Goal: Transaction & Acquisition: Purchase product/service

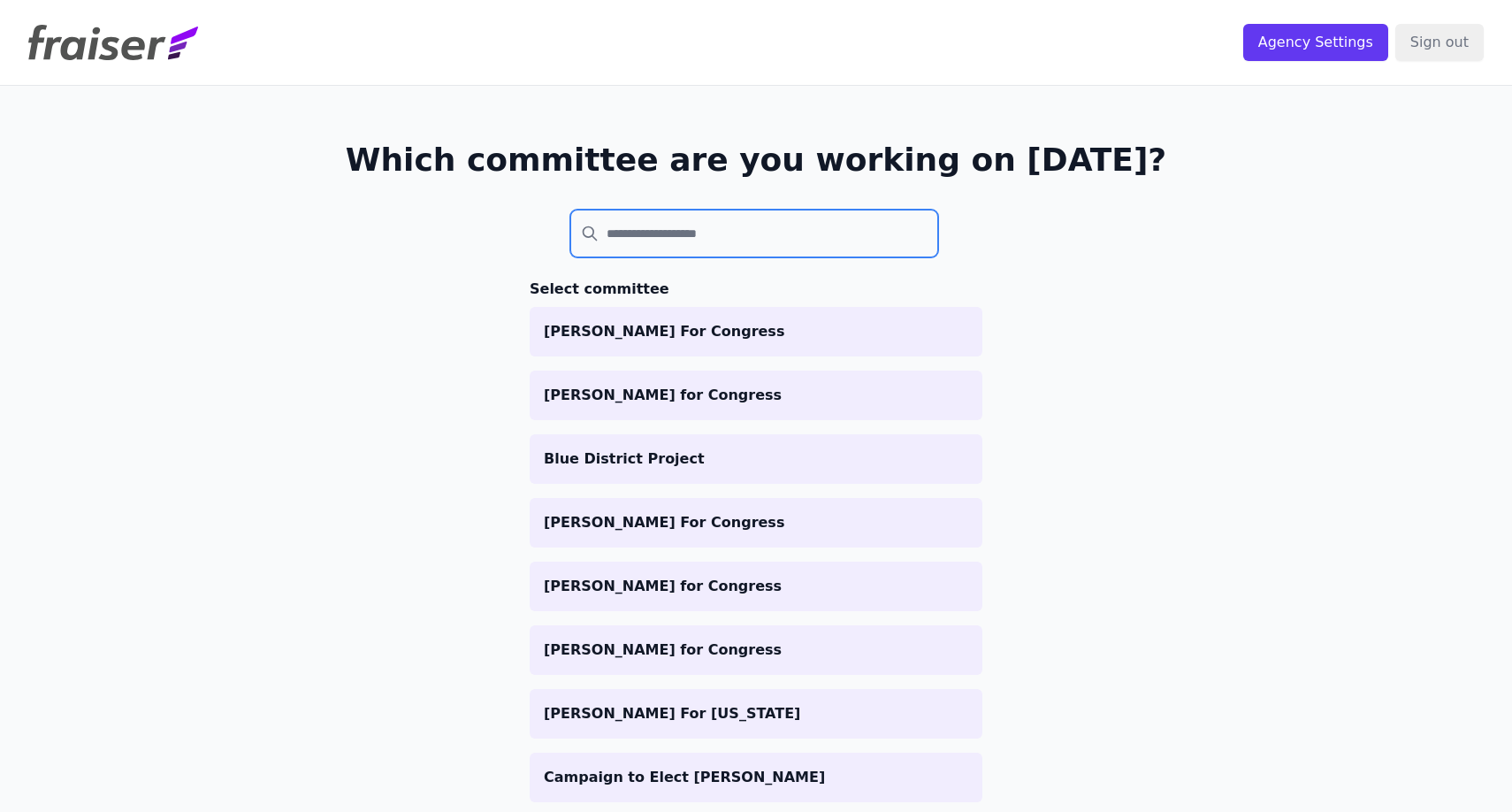
click at [720, 240] on input "search" at bounding box center [753, 234] width 368 height 47
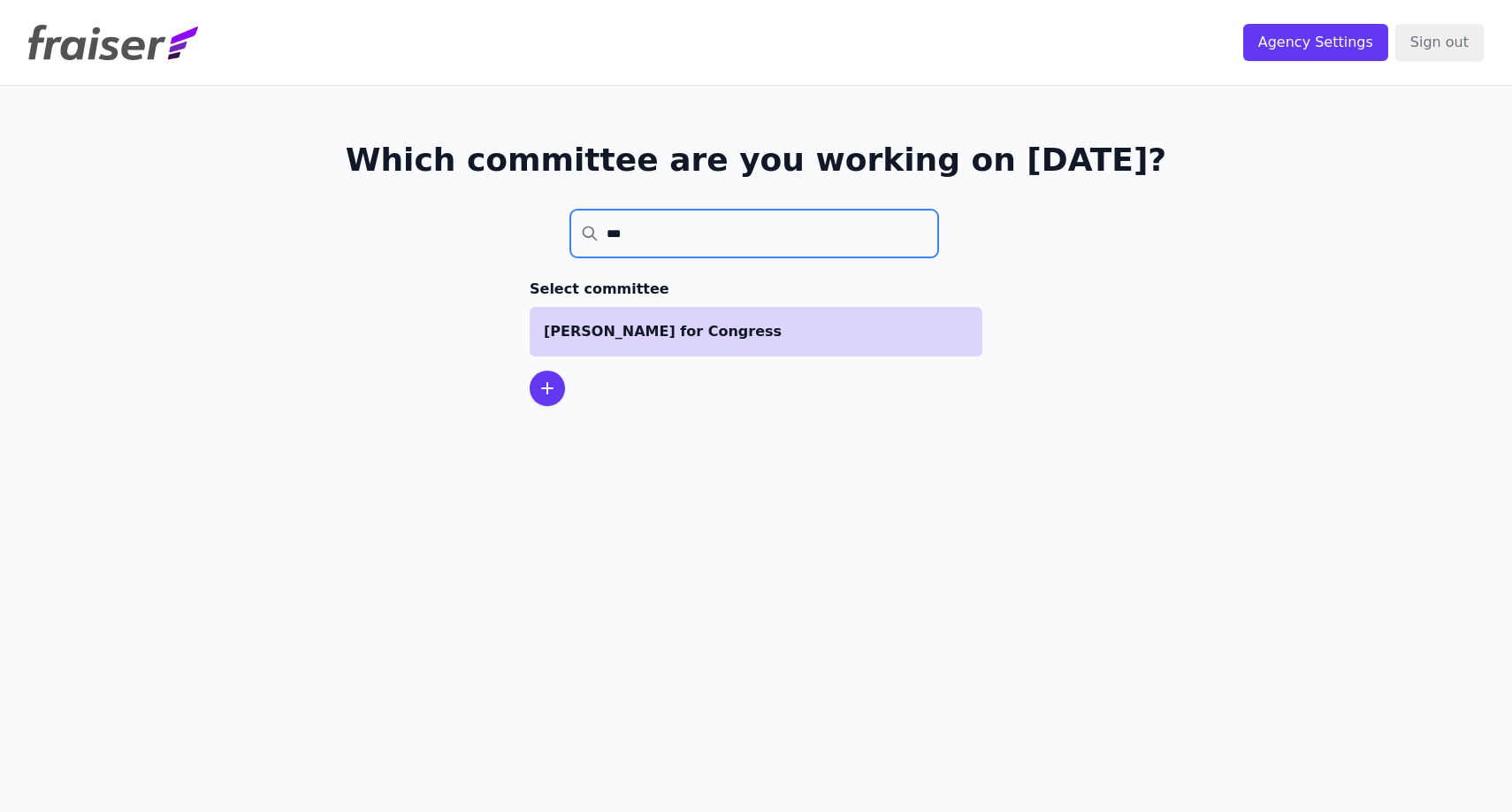
type input "***"
click at [698, 318] on li "[PERSON_NAME] for Congress" at bounding box center [756, 331] width 453 height 49
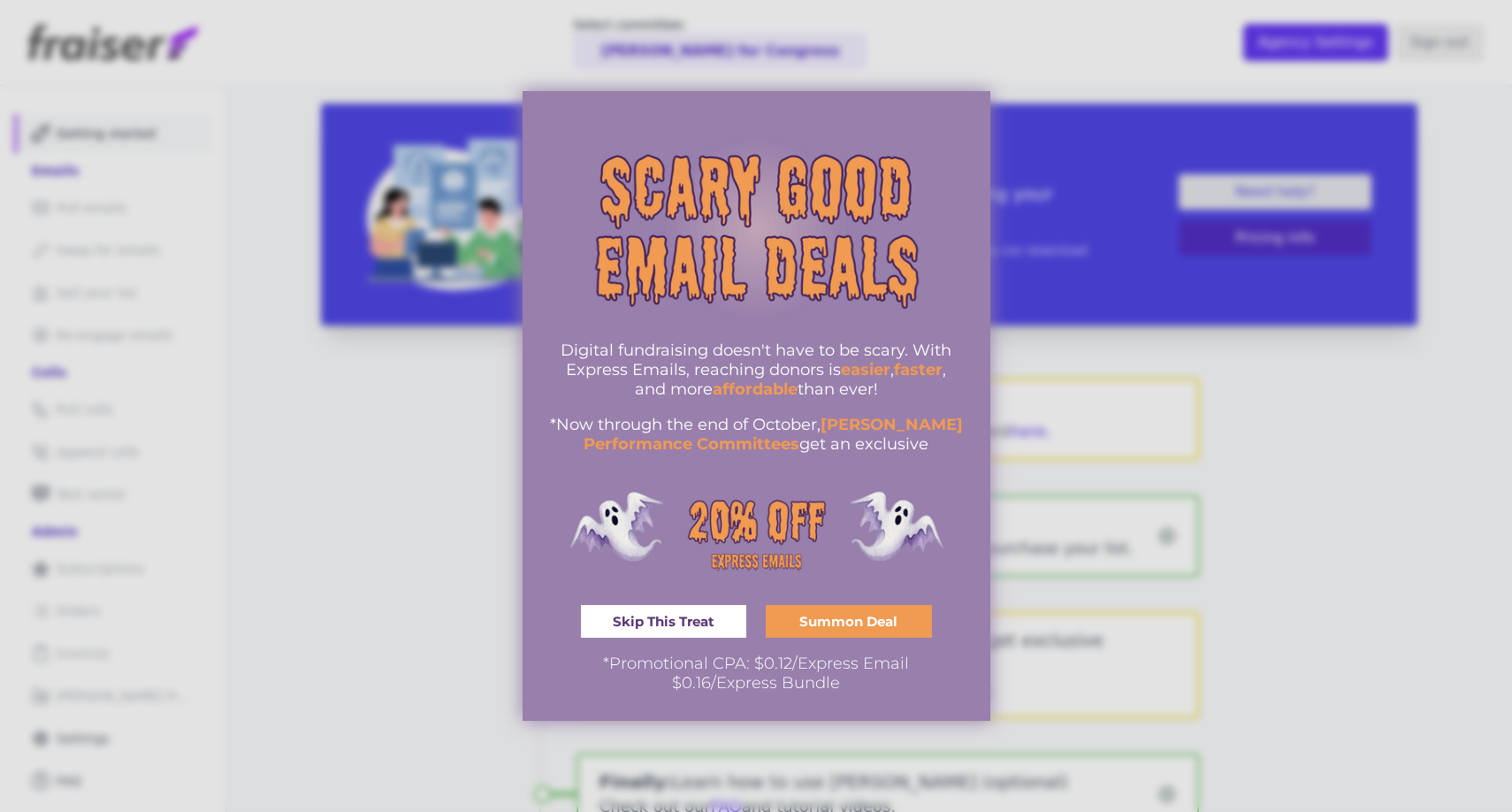
click at [853, 616] on span "Summon Deal" at bounding box center [849, 621] width 98 height 14
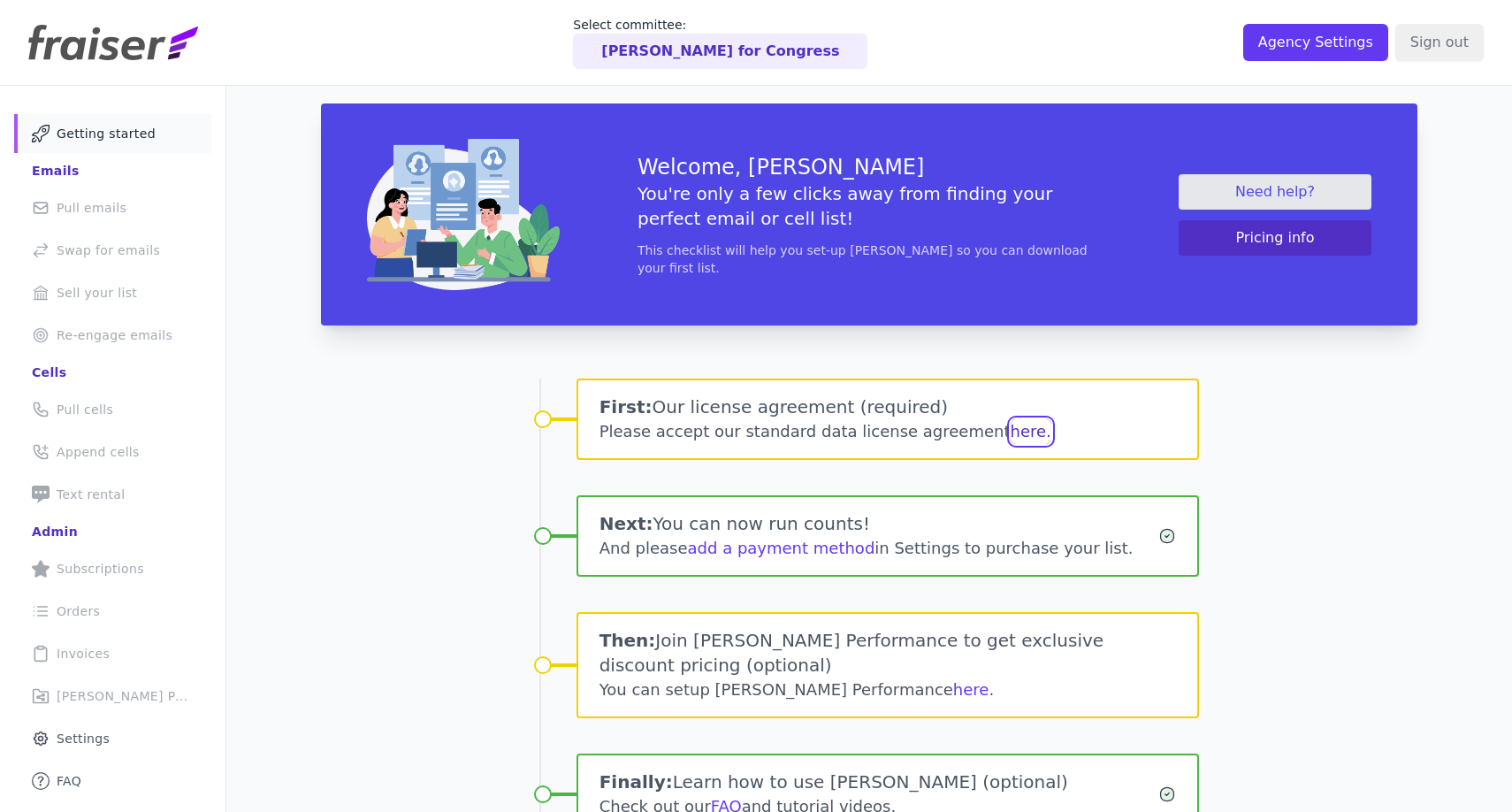
click at [1010, 435] on button "here." at bounding box center [1030, 432] width 41 height 25
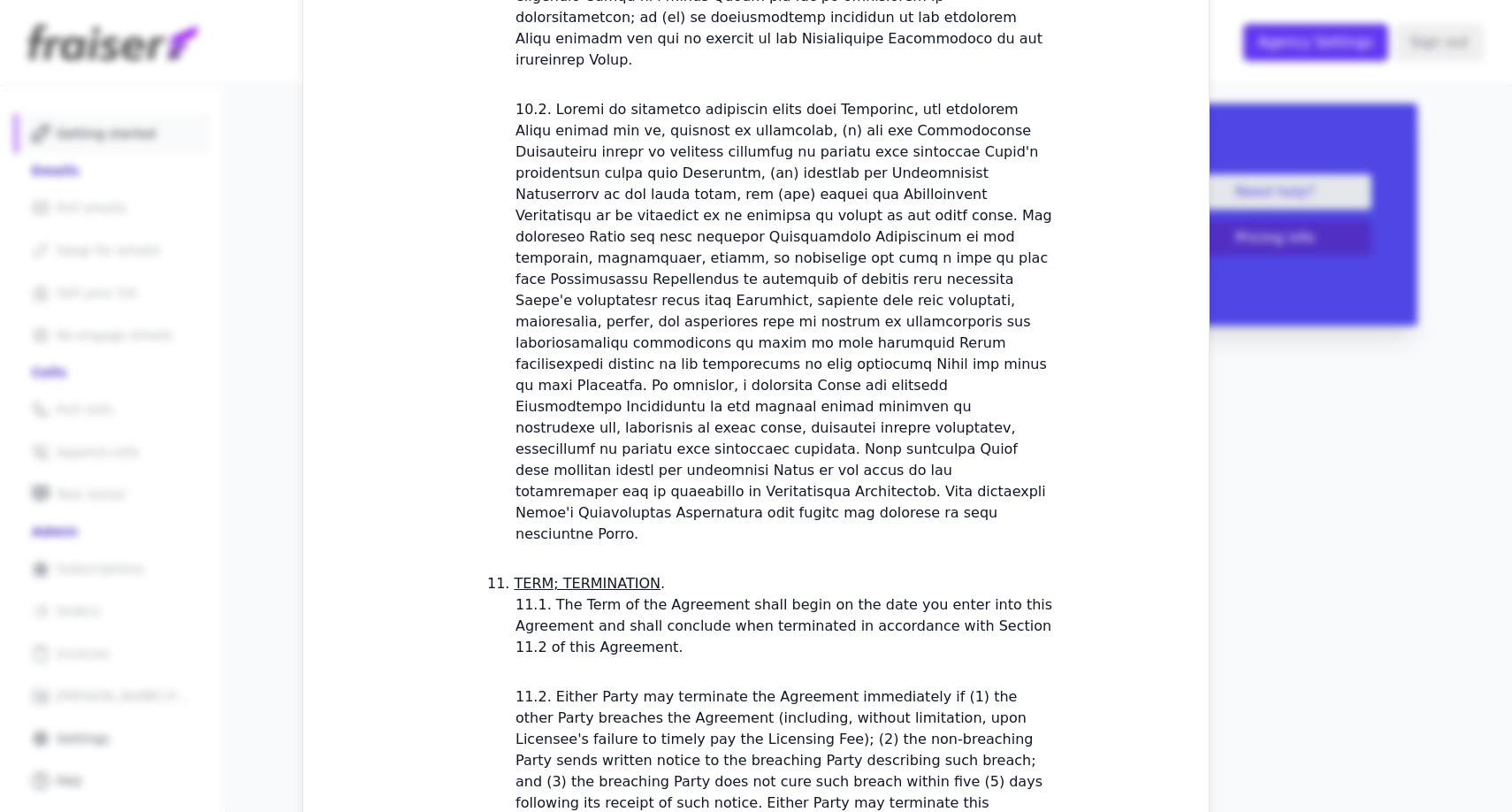
scroll to position [5005, 0]
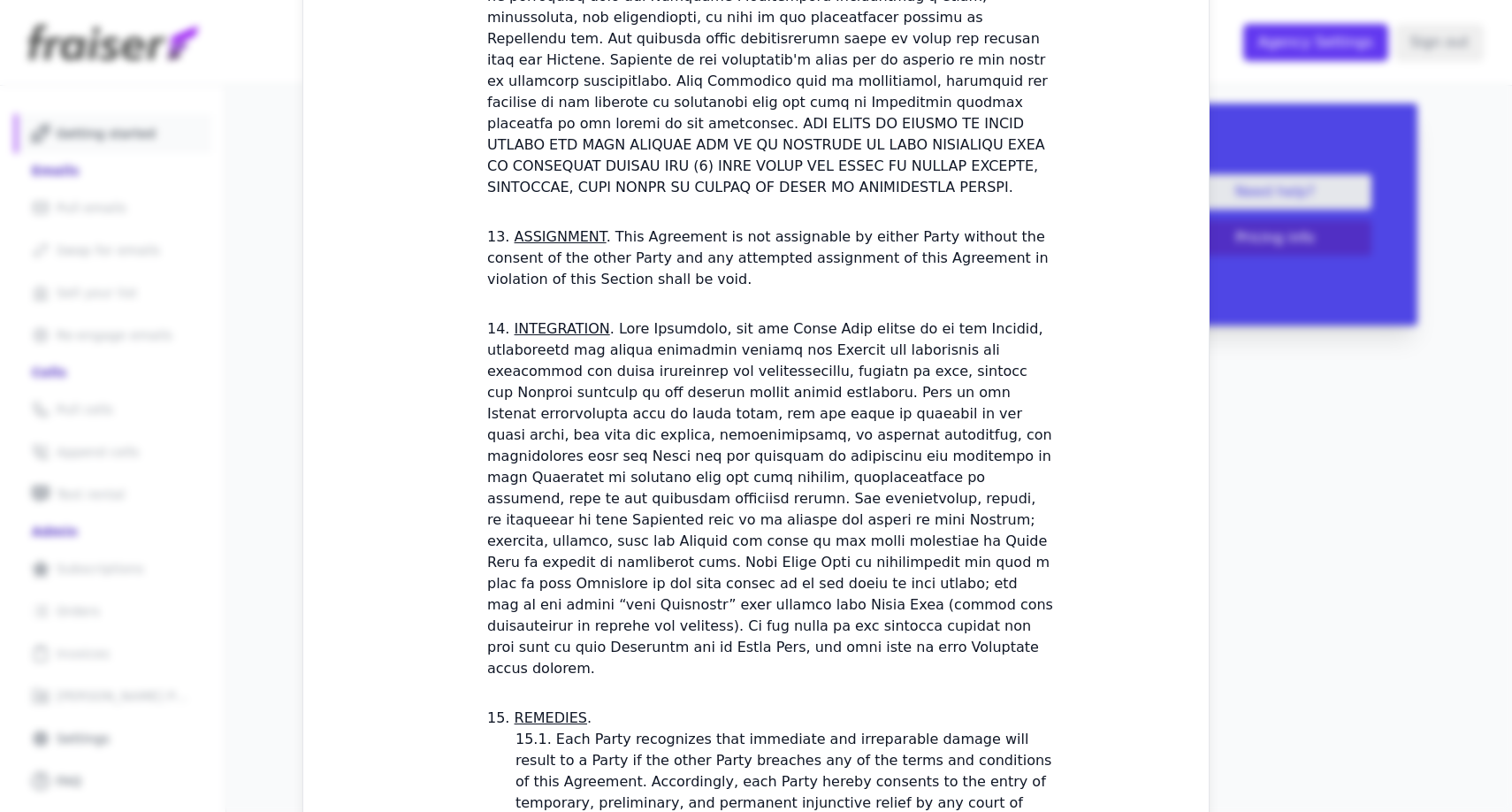
checkbox input "true"
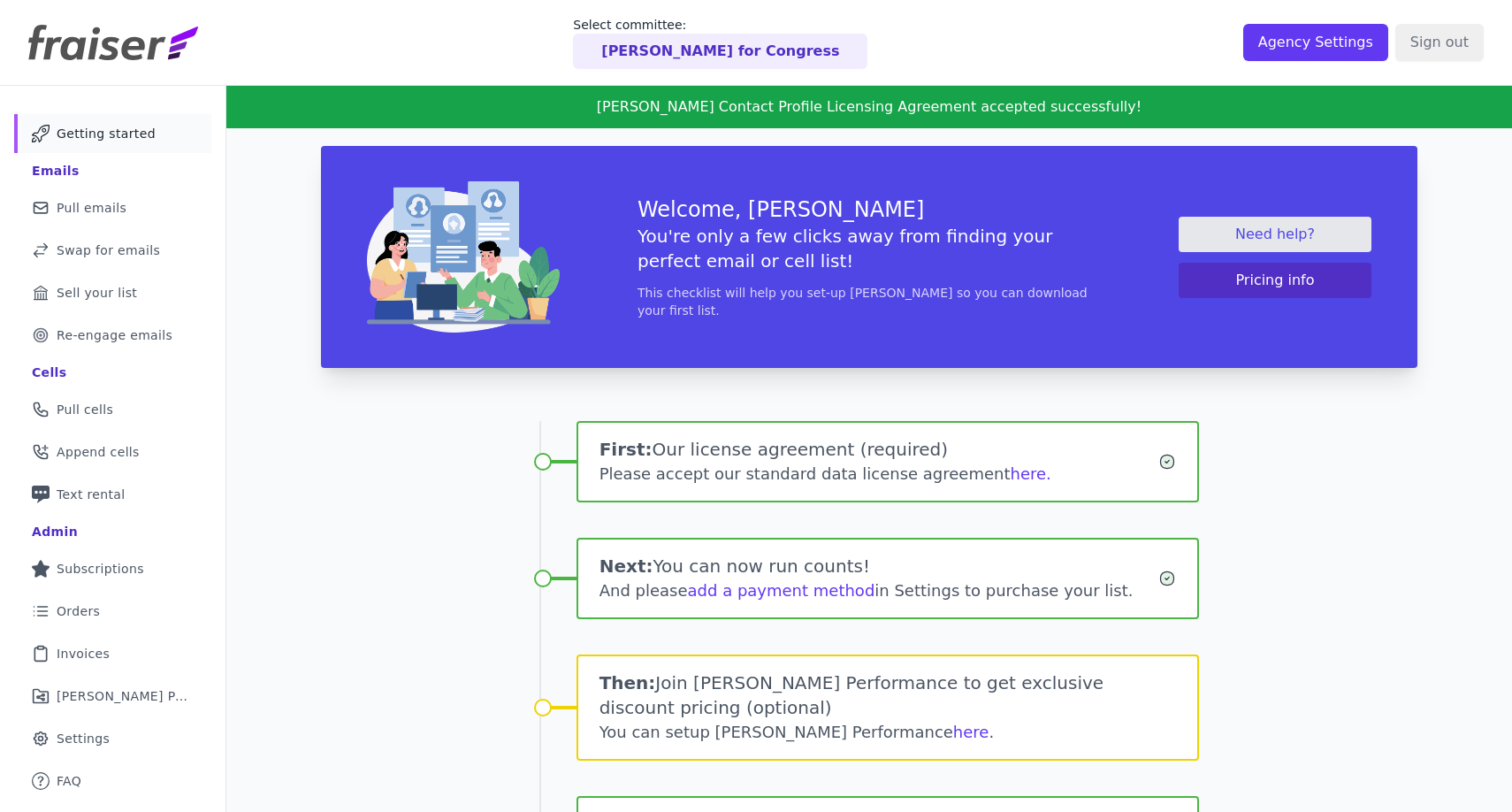
scroll to position [111, 0]
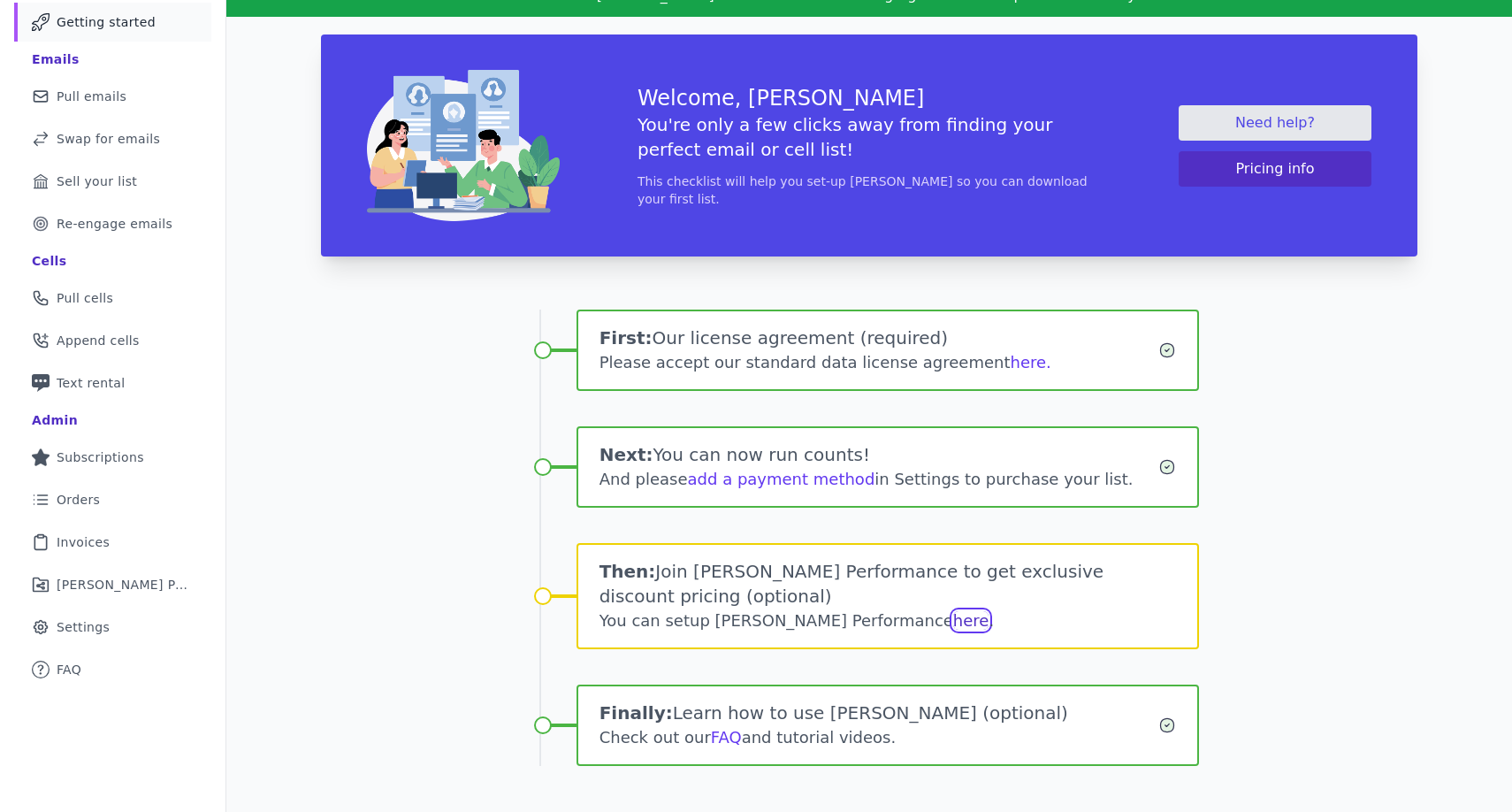
click at [953, 611] on link "here" at bounding box center [971, 620] width 36 height 18
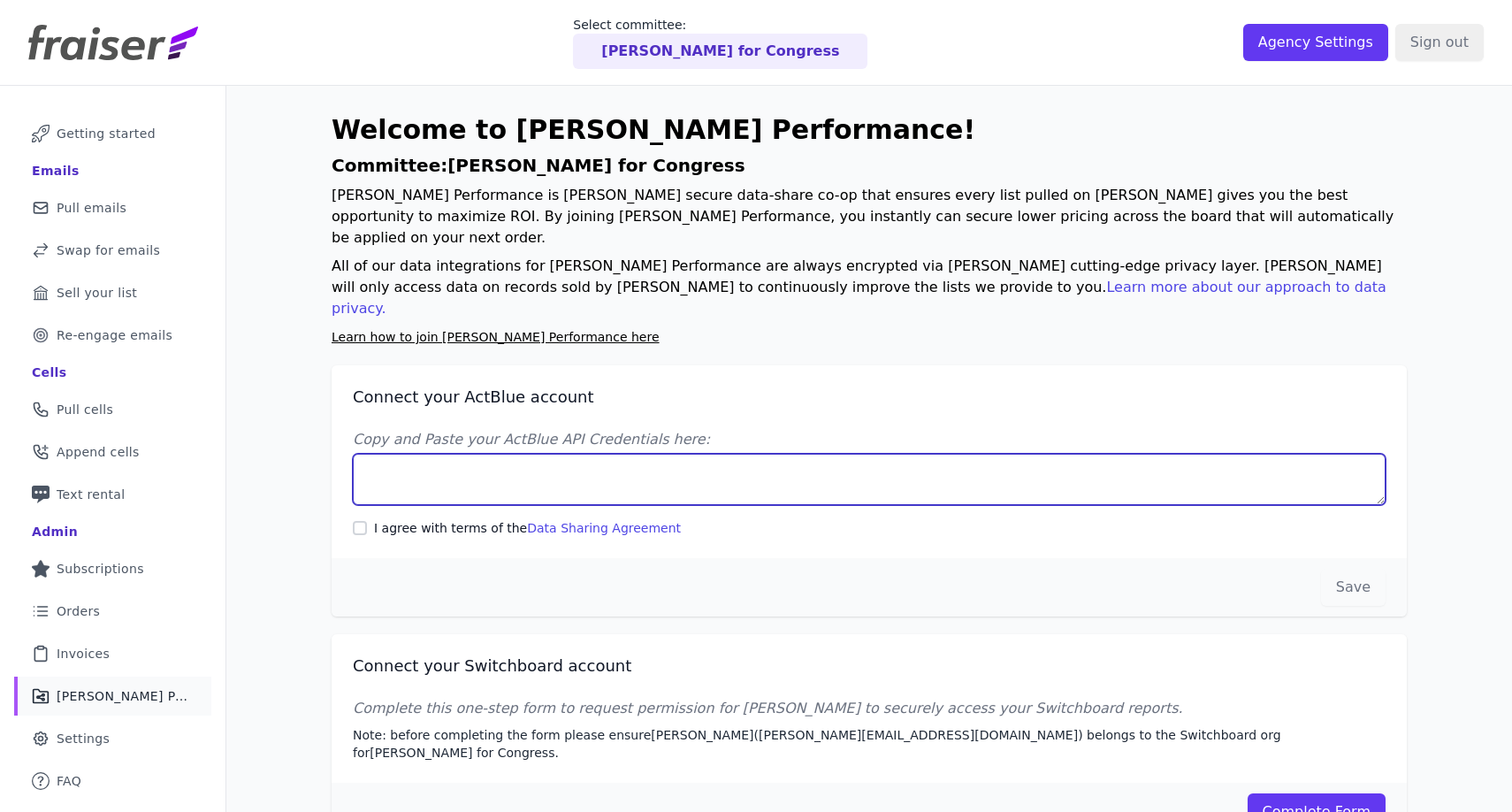
click at [693, 453] on textarea "Copy and Paste your ActBlue API Credentials here:" at bounding box center [869, 479] width 1033 height 51
paste textarea "Client UUID: df46944c-20db-48b6-b94e-0bf47b36c103 Client Secret: +4Oj9MdMRDTD0o…"
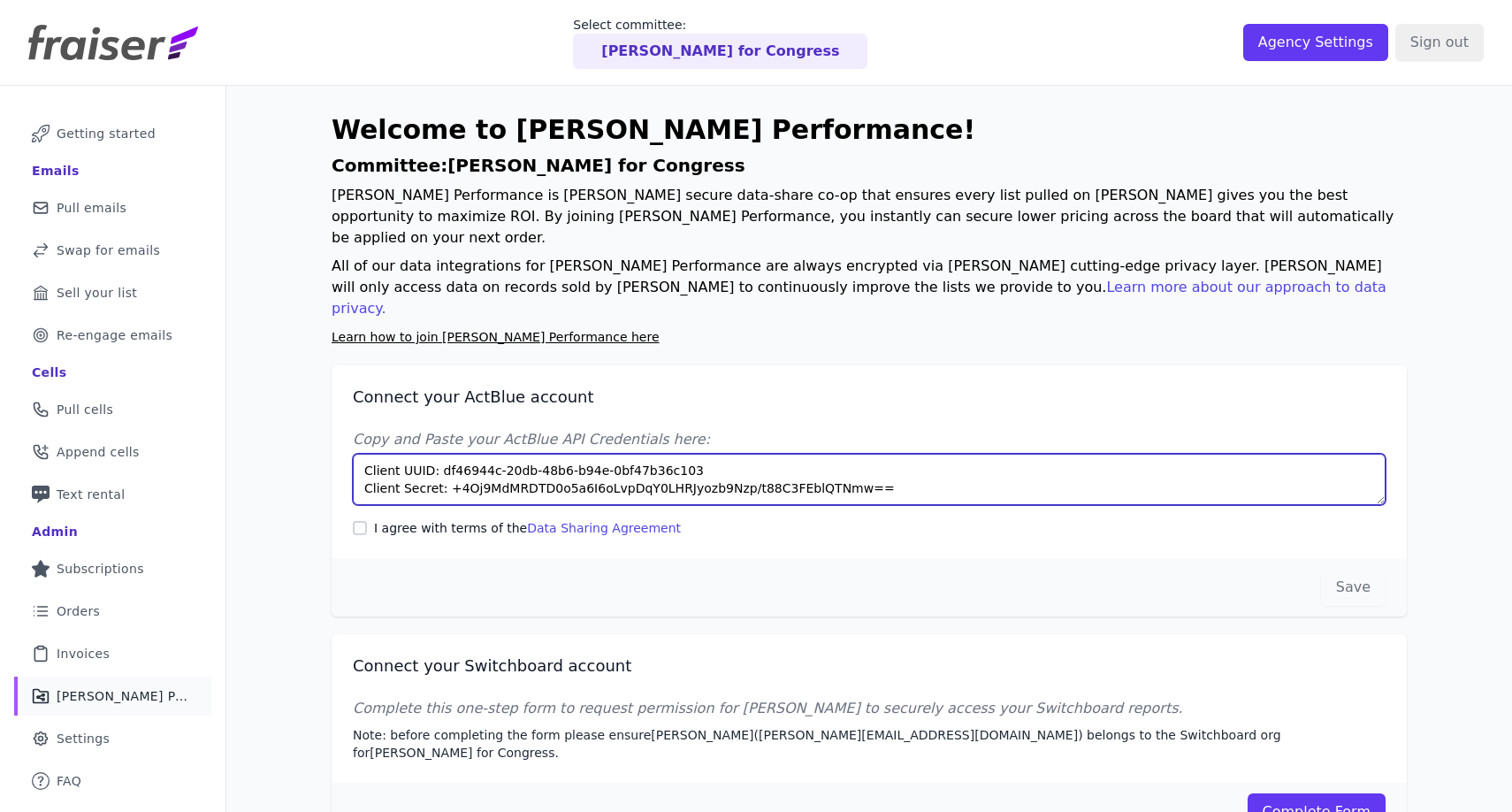
type textarea "Client UUID: df46944c-20db-48b6-b94e-0bf47b36c103 Client Secret: +4Oj9MdMRDTD0o…"
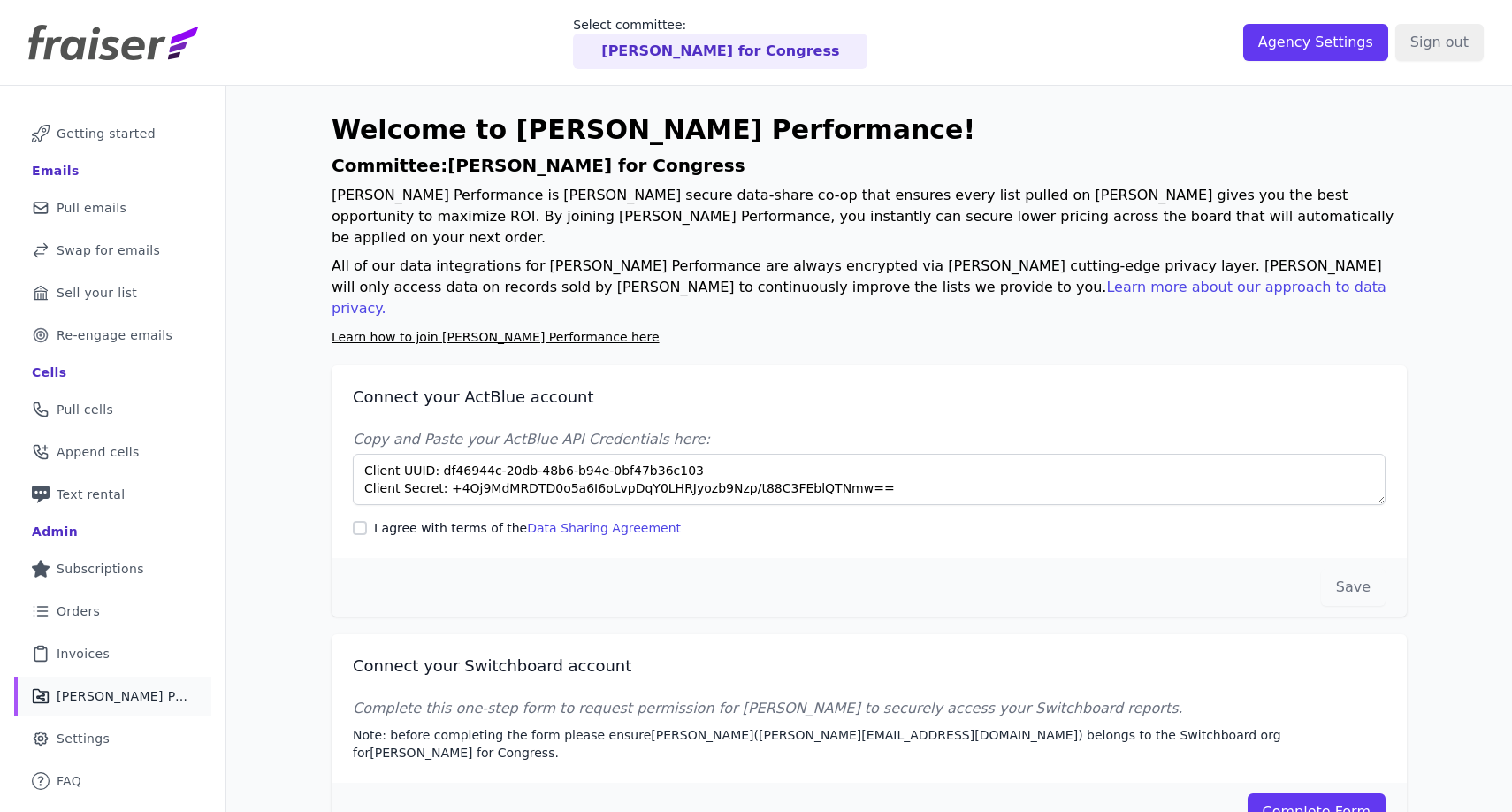
click at [439, 519] on label "I agree with terms of the Data Sharing Agreement" at bounding box center [527, 527] width 306 height 17
click at [367, 521] on input "I agree with terms of the Data Sharing Agreement" at bounding box center [360, 528] width 15 height 15
checkbox input "true"
click at [1351, 569] on button "Save" at bounding box center [1353, 588] width 65 height 37
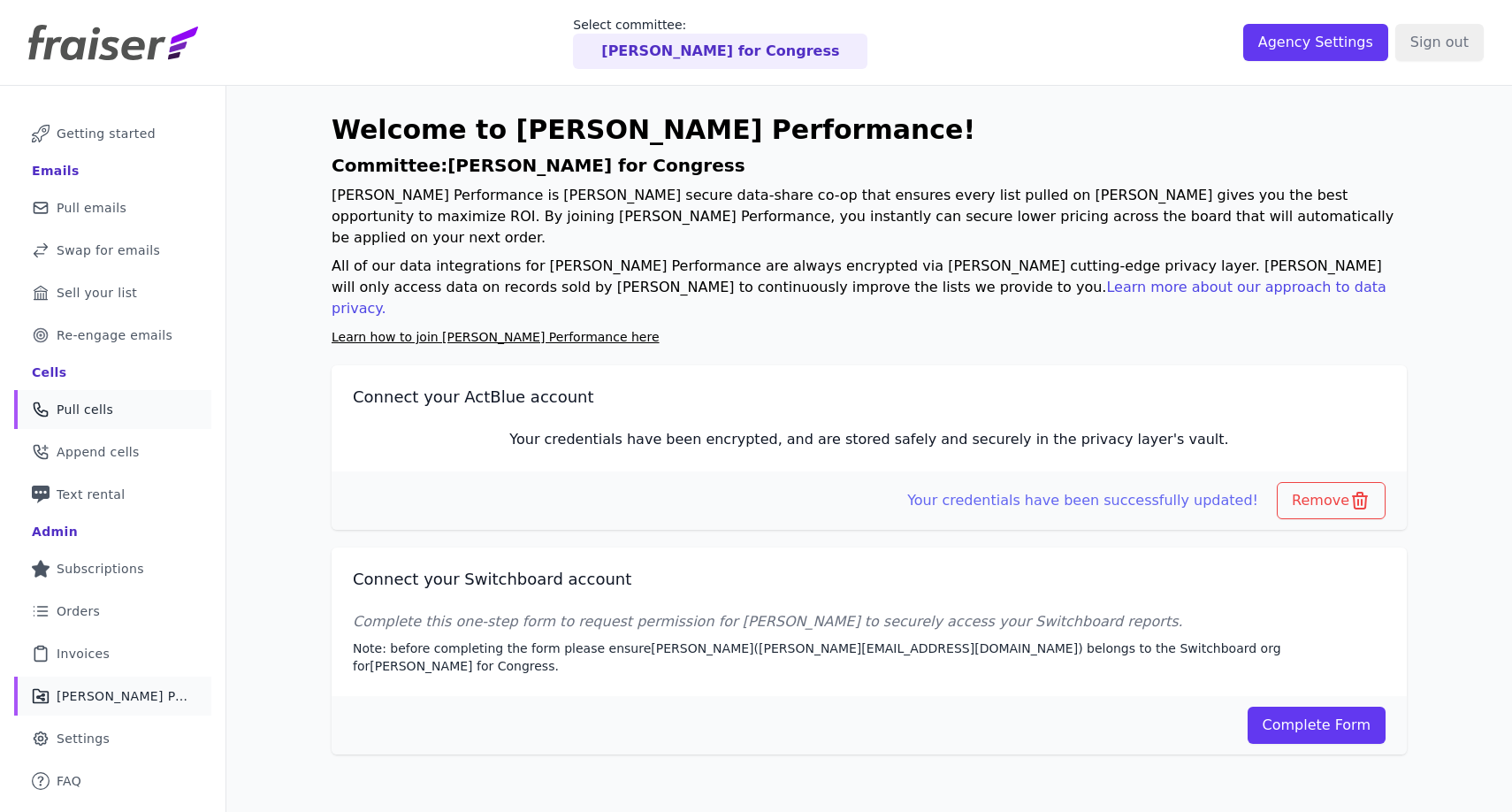
click at [114, 411] on link "Phone Icon Outline of a phone Pull cells" at bounding box center [113, 410] width 197 height 39
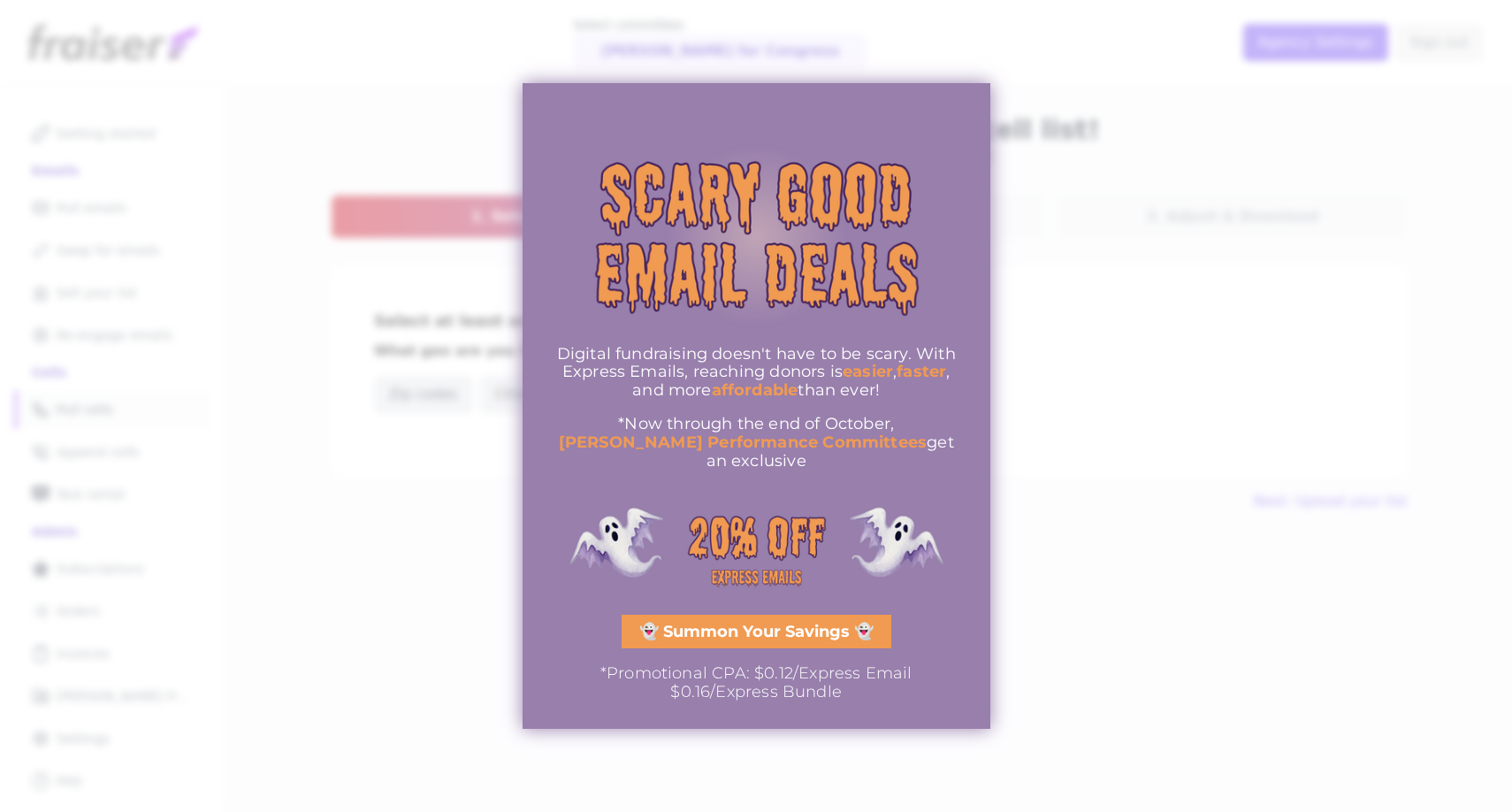
click at [773, 624] on span "👻 Summon Your Savings 👻" at bounding box center [756, 631] width 234 height 16
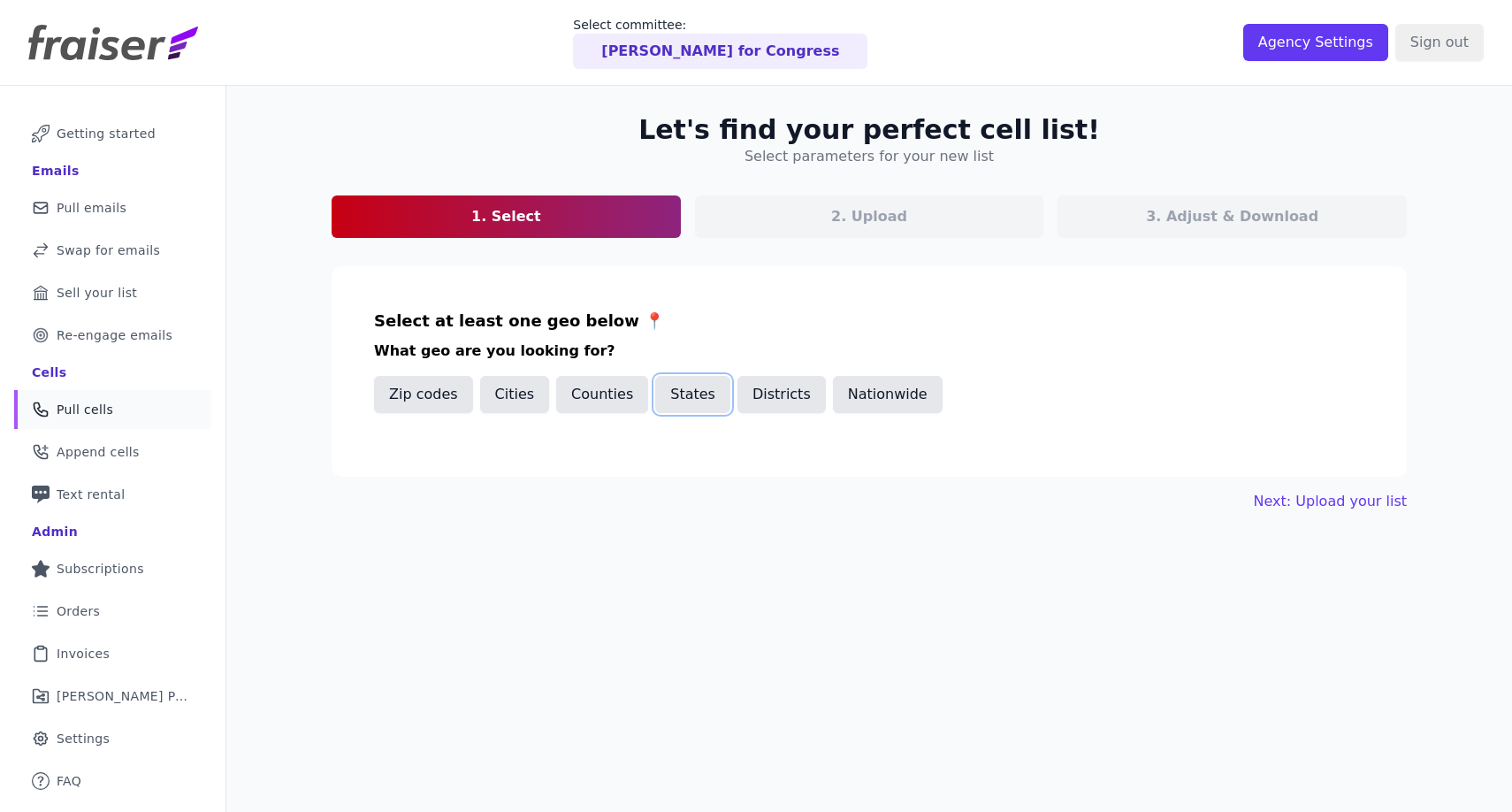
click at [694, 391] on button "States" at bounding box center [693, 394] width 75 height 37
click at [628, 470] on div at bounding box center [876, 454] width 975 height 39
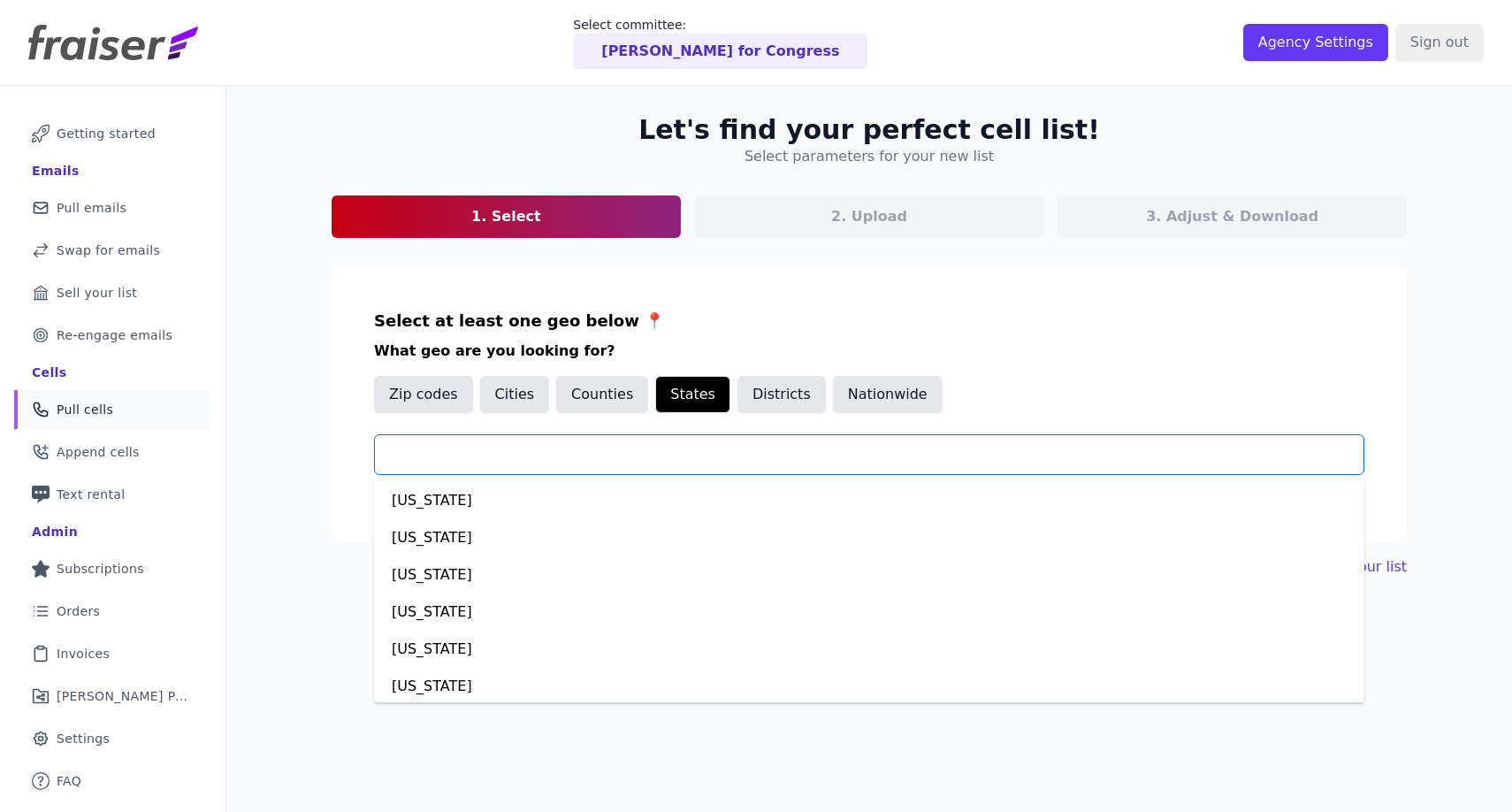
scroll to position [1692, 0]
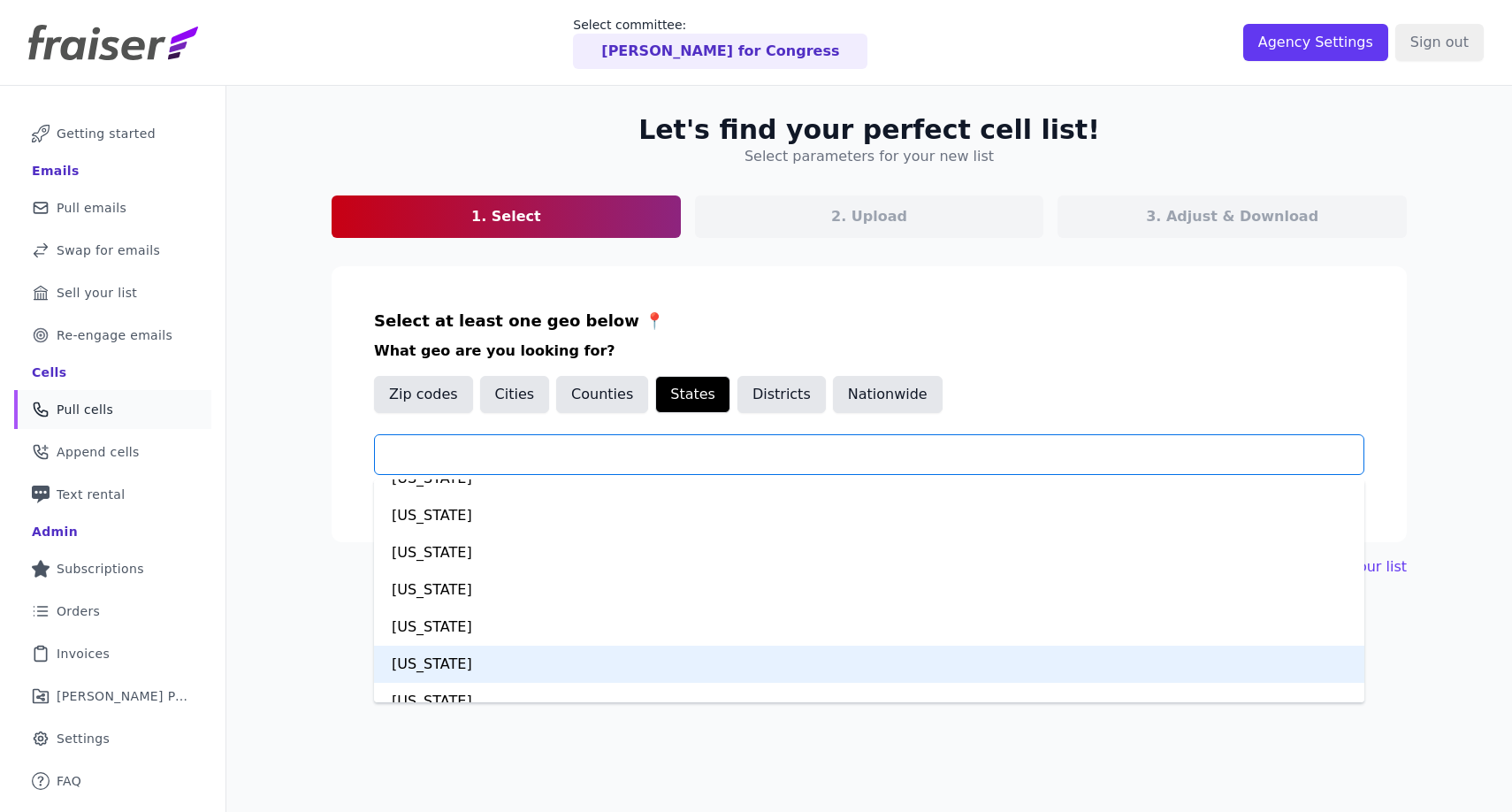
click at [593, 659] on div "[US_STATE]" at bounding box center [869, 664] width 990 height 37
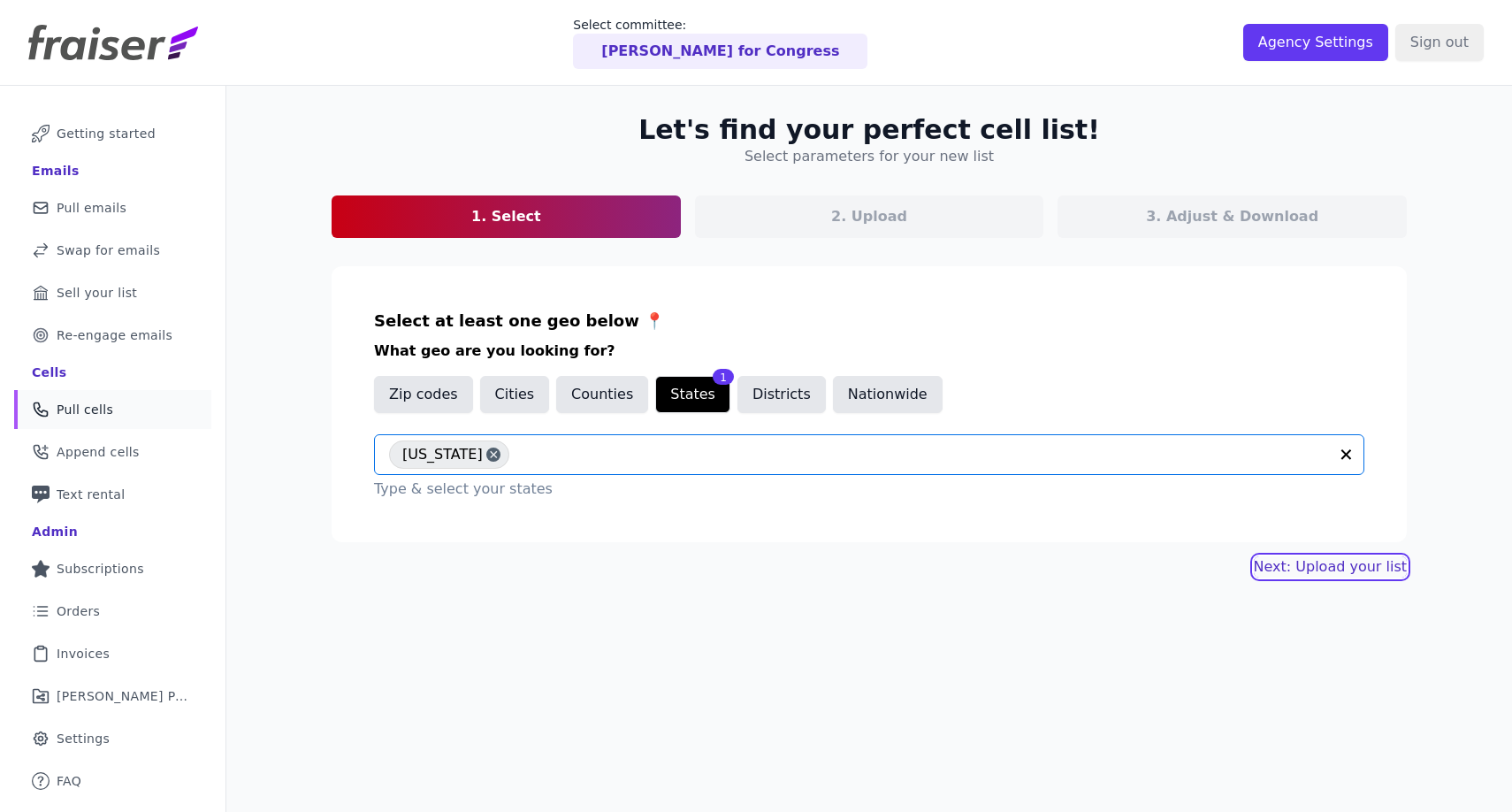
click at [1329, 567] on link "Next: Upload your list" at bounding box center [1331, 567] width 153 height 21
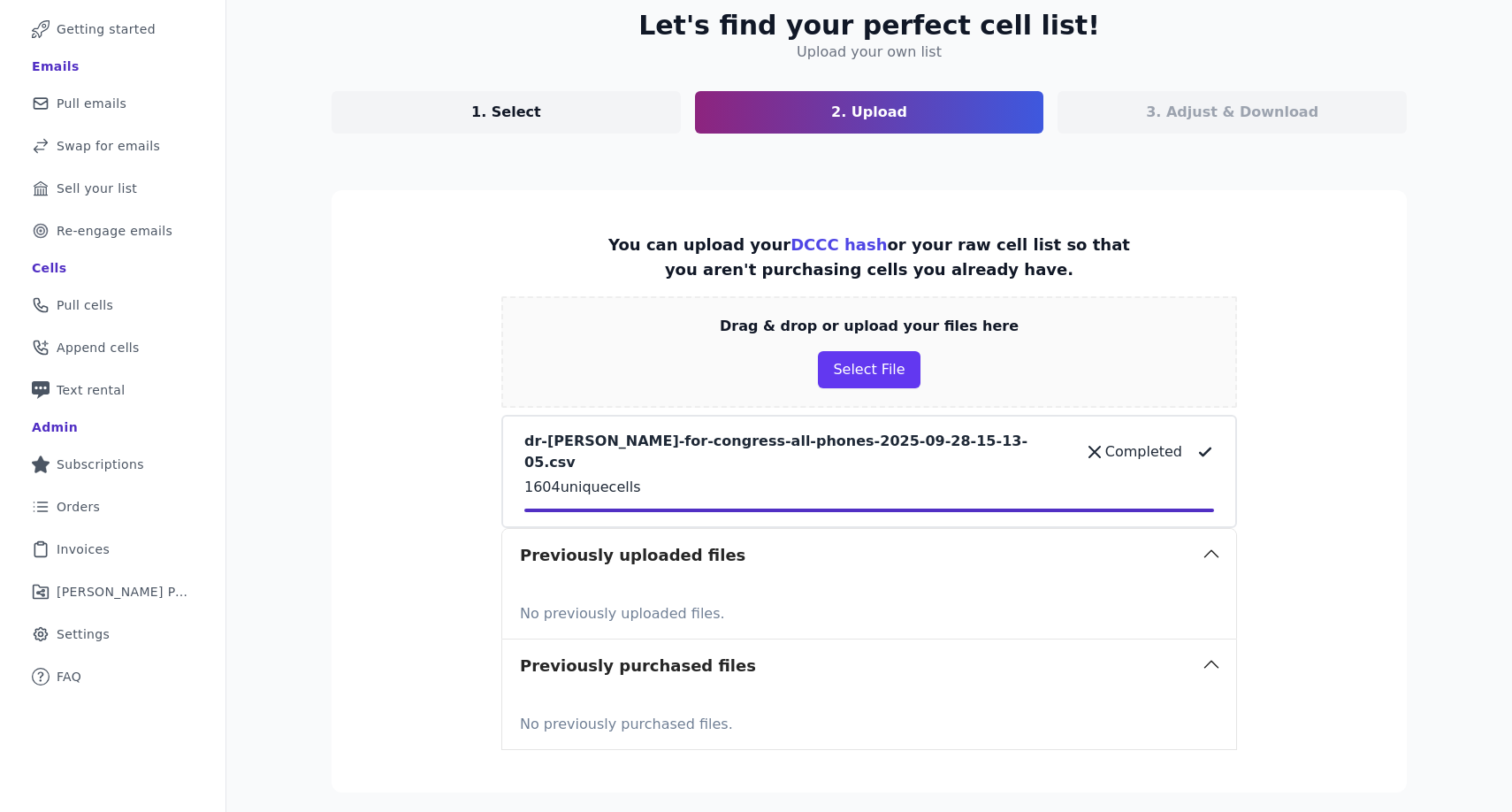
scroll to position [226, 0]
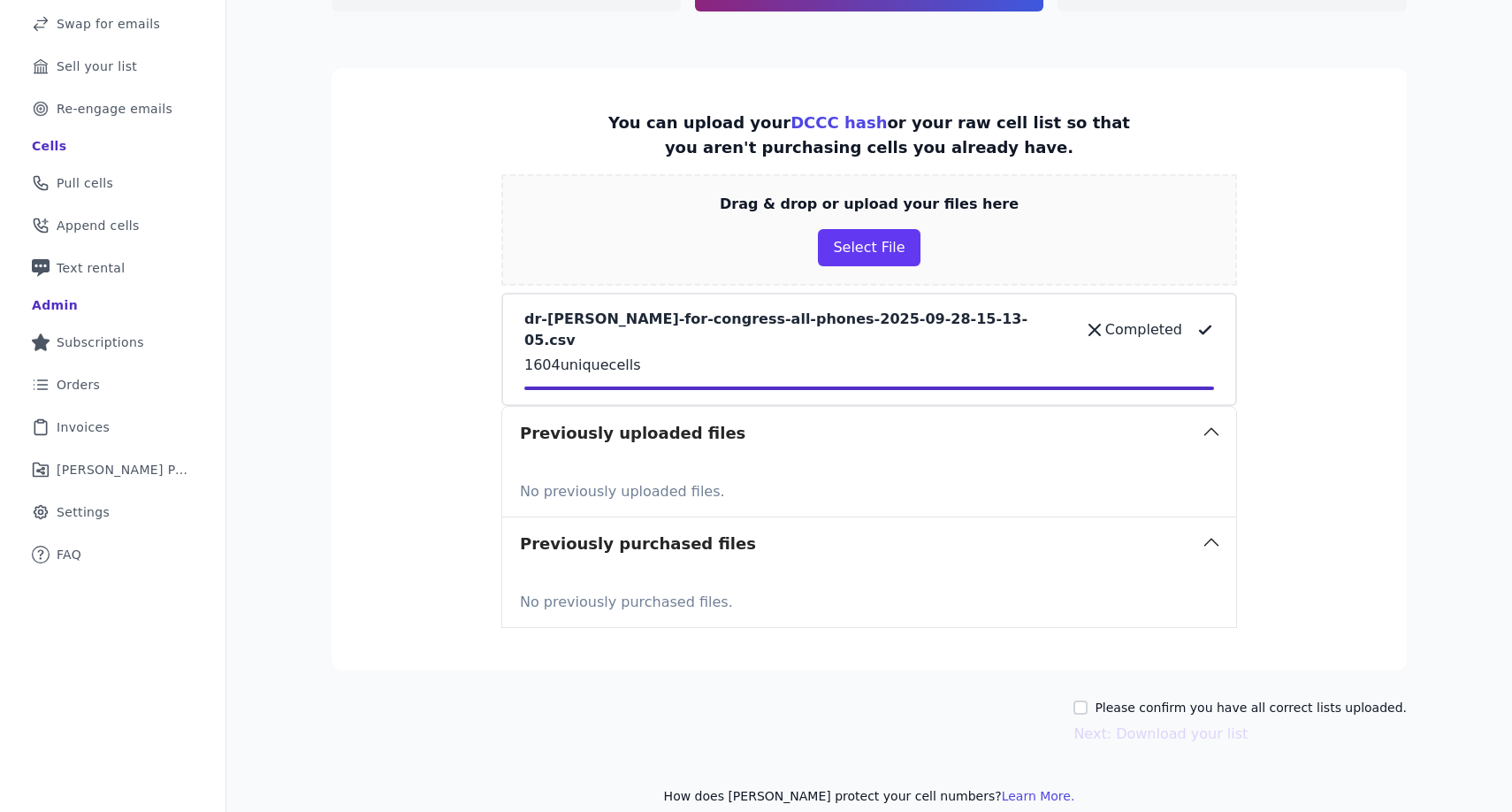
click at [1280, 699] on label "Please confirm you have all correct lists uploaded." at bounding box center [1251, 707] width 312 height 17
click at [1088, 701] on input "Please confirm you have all correct lists uploaded." at bounding box center [1081, 708] width 15 height 15
checkbox input "true"
click at [1196, 724] on button "Next: Download your list" at bounding box center [1160, 734] width 174 height 21
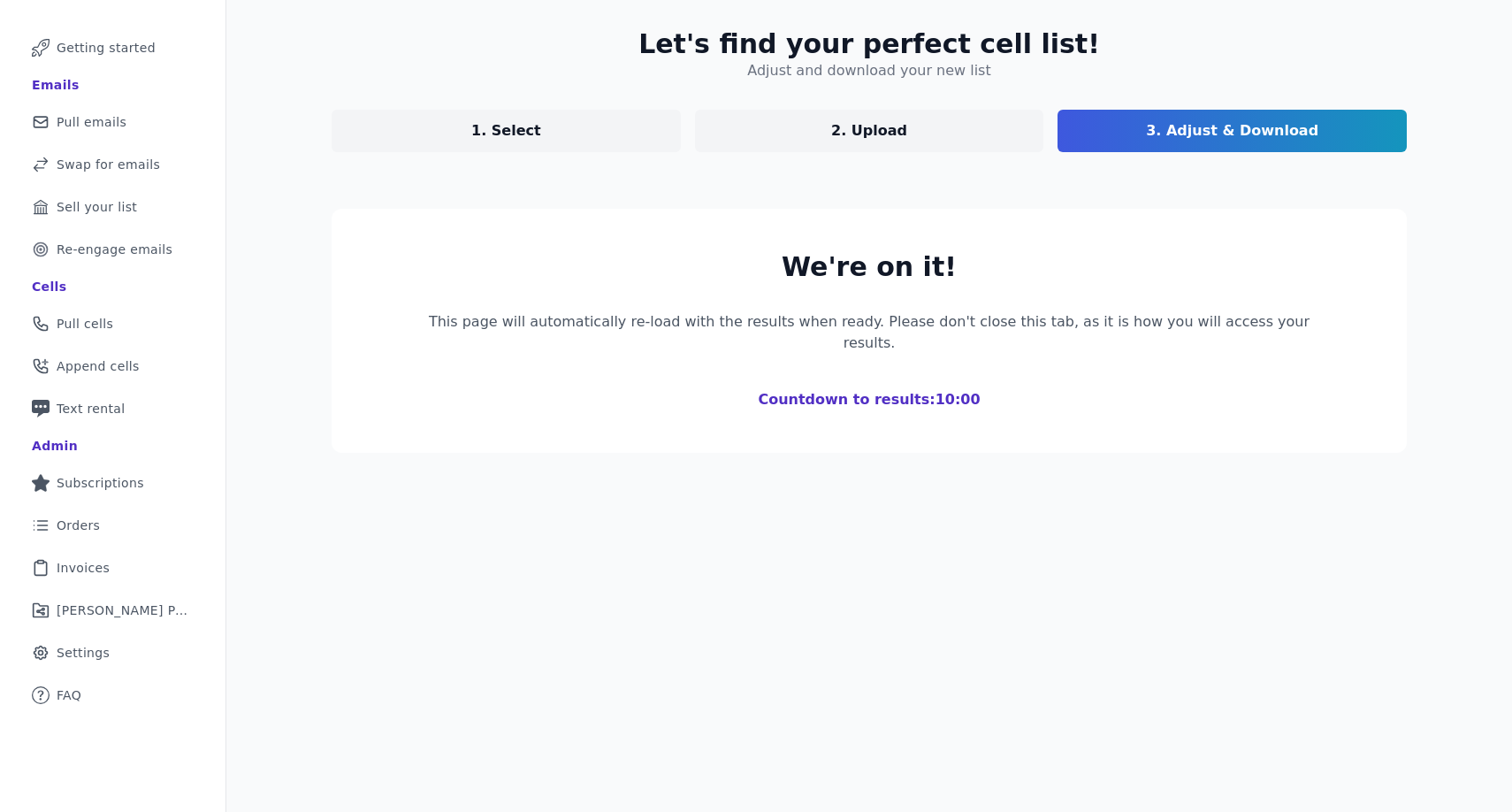
scroll to position [86, 0]
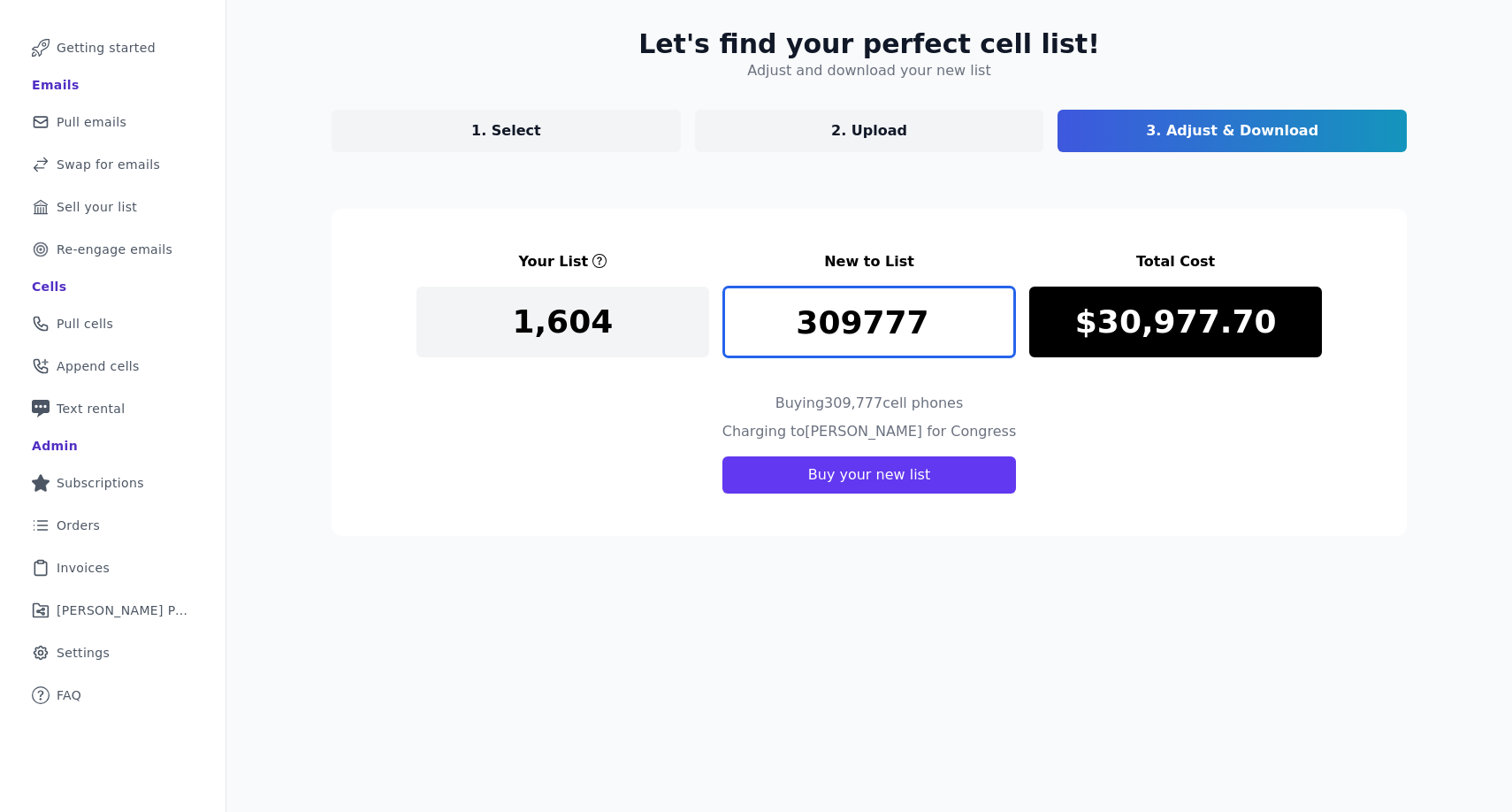
click at [875, 312] on input "309777" at bounding box center [869, 322] width 293 height 71
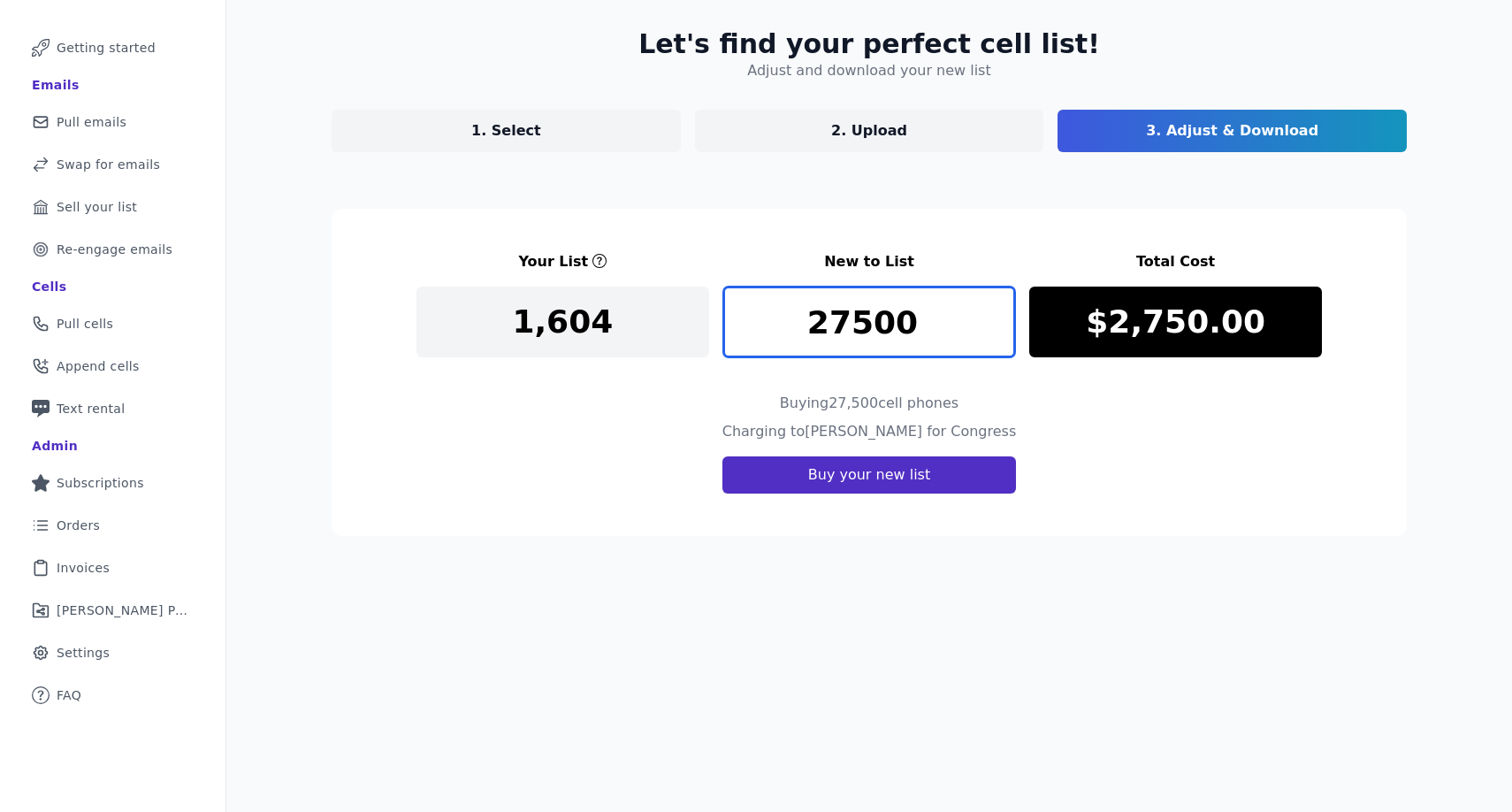
type input "27500"
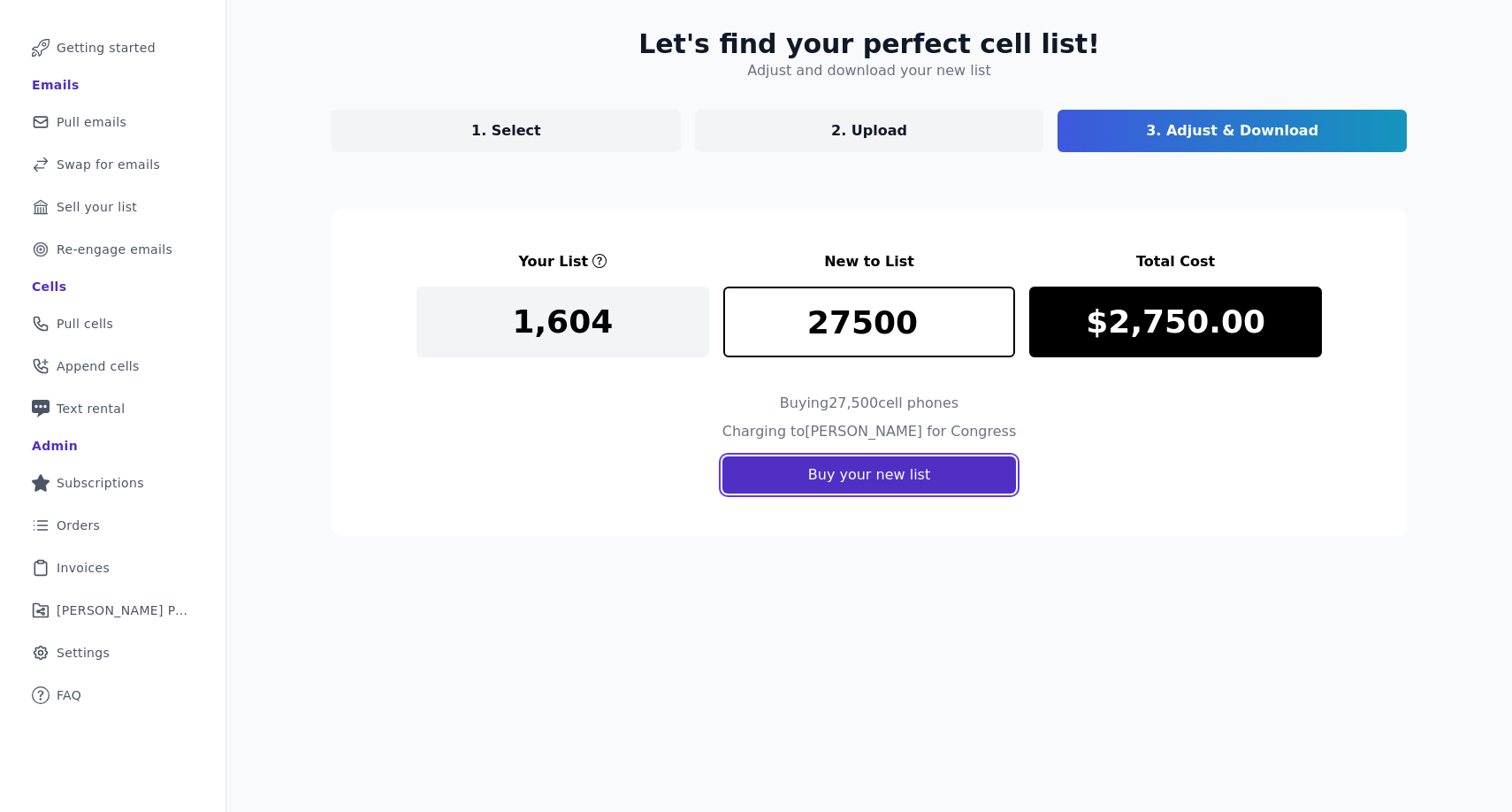
click at [894, 492] on button "Buy your new list" at bounding box center [869, 474] width 294 height 37
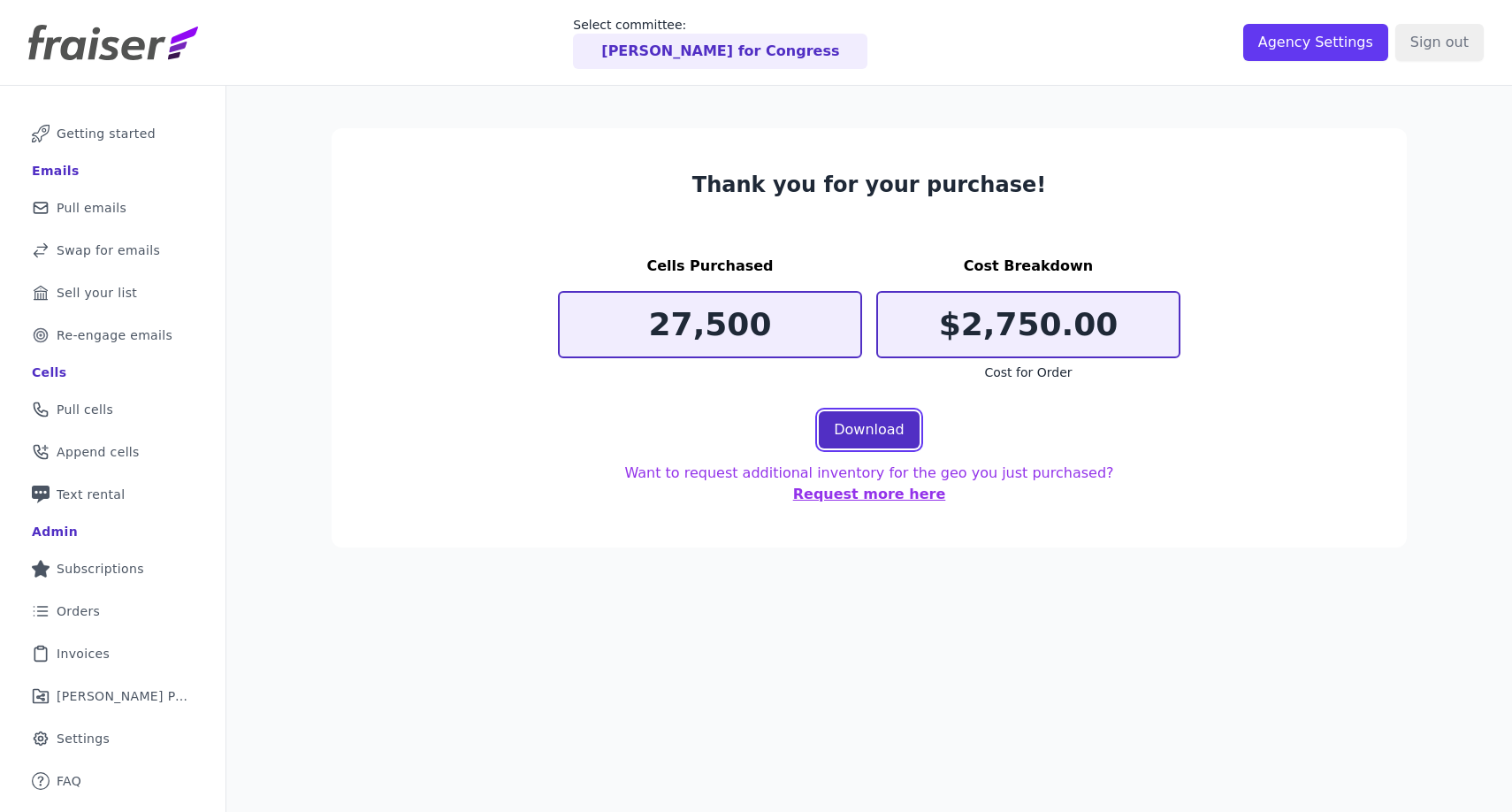
click at [873, 431] on link "Download" at bounding box center [869, 430] width 101 height 37
